Goal: Information Seeking & Learning: Check status

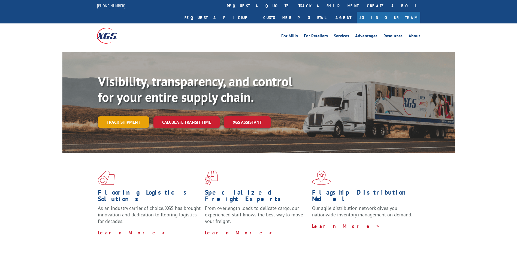
click at [122, 116] on link "Track shipment" at bounding box center [123, 121] width 51 height 11
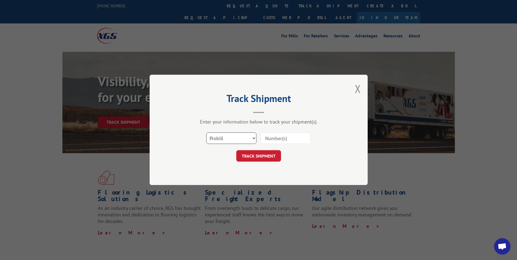
click at [234, 135] on select "Select category... Probill BOL PO" at bounding box center [231, 138] width 50 height 11
select select "bol"
click at [206, 133] on select "Select category... Probill BOL PO" at bounding box center [231, 138] width 50 height 11
click at [277, 134] on input at bounding box center [285, 138] width 50 height 11
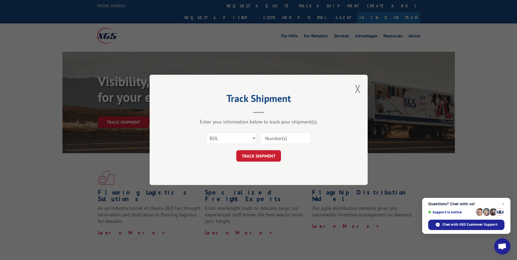
paste input "476385"
type input "476385"
click at [262, 163] on div "Track Shipment Enter your information below to track your shipment(s). Select c…" at bounding box center [259, 130] width 218 height 110
click at [261, 156] on button "TRACK SHIPMENT" at bounding box center [258, 155] width 45 height 11
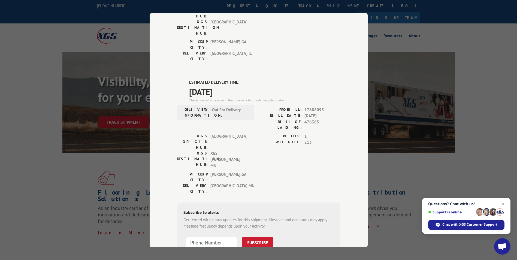
scroll to position [99, 0]
